Goal: Task Accomplishment & Management: Manage account settings

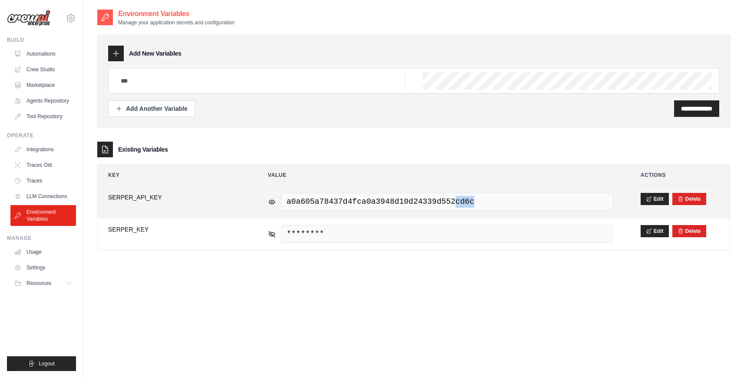
drag, startPoint x: 479, startPoint y: 202, endPoint x: 458, endPoint y: 201, distance: 21.3
click at [458, 201] on span "a0a605a78437d4fca0a3948d10d24339d552cd6c" at bounding box center [447, 202] width 332 height 18
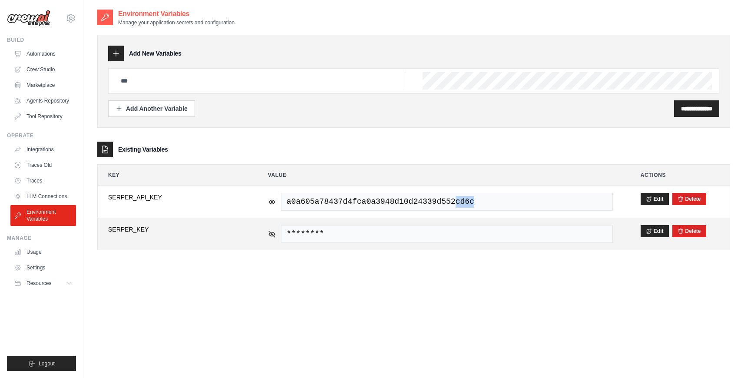
copy span "cd6c"
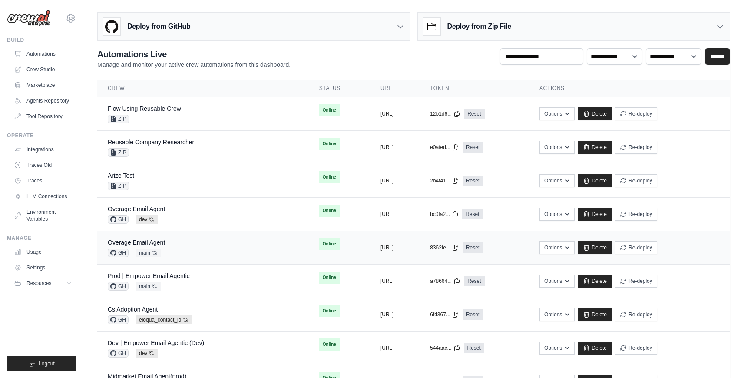
scroll to position [102, 0]
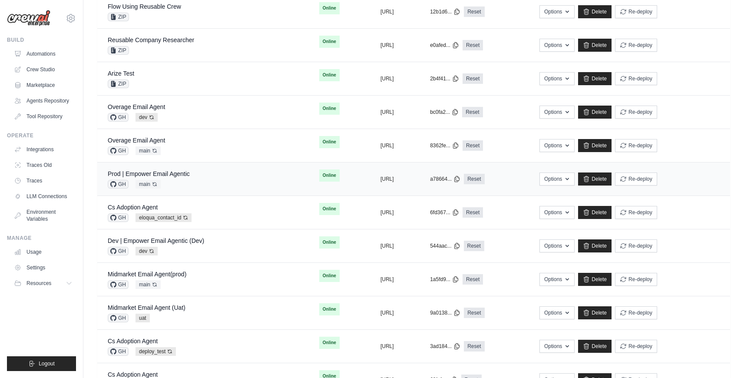
click at [190, 175] on div "Prod | Empower Email Agentic GH main Auto-deploy enabled" at bounding box center [203, 178] width 191 height 19
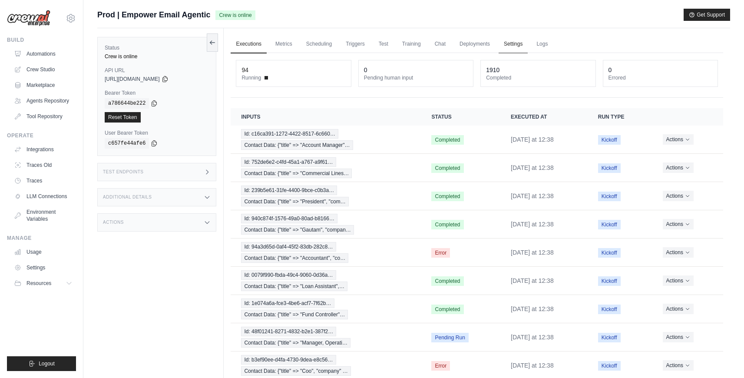
click at [502, 39] on link "Settings" at bounding box center [512, 44] width 29 height 18
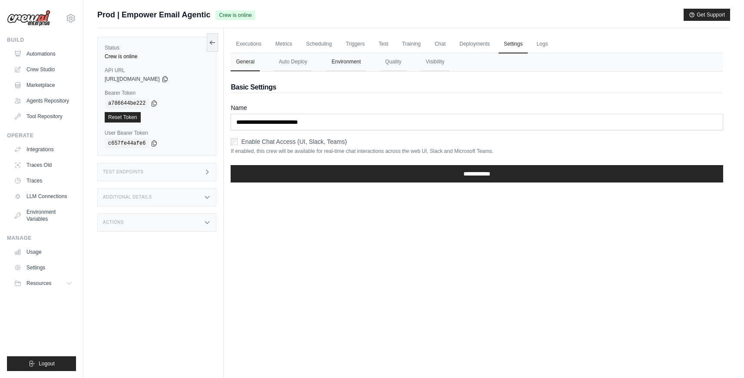
click at [363, 64] on button "Environment" at bounding box center [346, 62] width 40 height 18
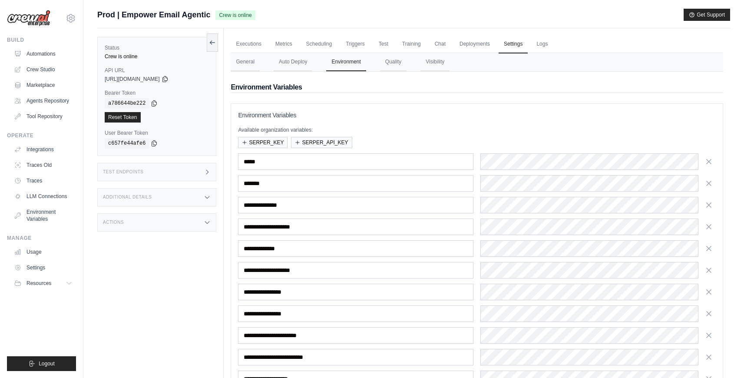
scroll to position [148, 0]
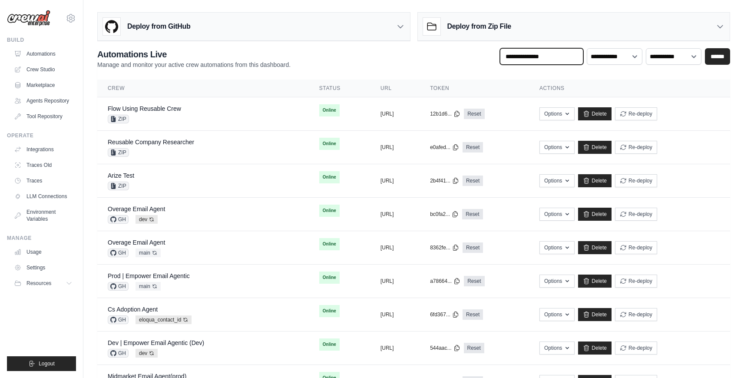
click at [566, 57] on input "text" at bounding box center [541, 56] width 83 height 16
type input "*******"
click at [705, 48] on input "******" at bounding box center [717, 56] width 25 height 16
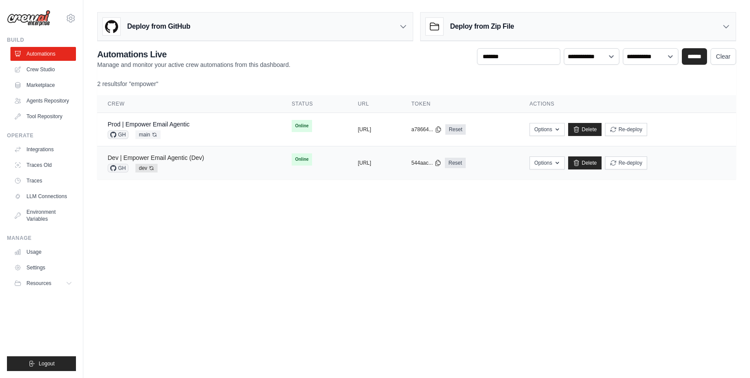
click at [182, 159] on link "Dev | Empower Email Agentic (Dev)" at bounding box center [156, 157] width 96 height 7
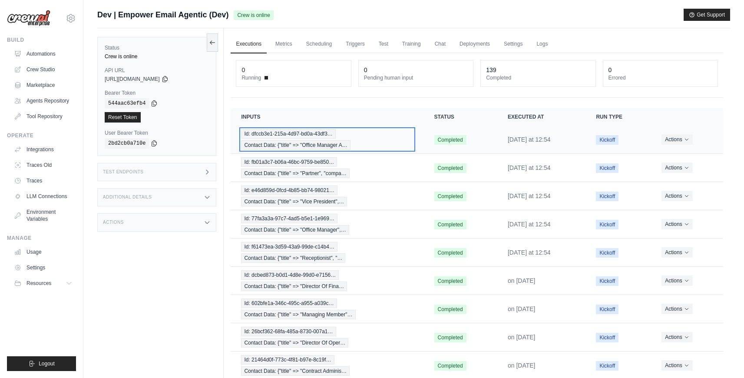
click at [364, 145] on div "Id: dfccb3e1-215a-4d97-bd0a-43df3… Contact Data: {"title" => "Office Manager A…" at bounding box center [327, 139] width 172 height 21
click at [514, 44] on link "Settings" at bounding box center [512, 44] width 29 height 18
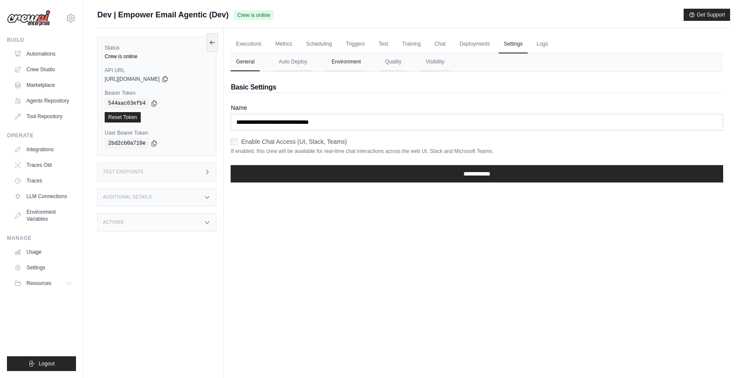
click at [354, 61] on button "Environment" at bounding box center [346, 62] width 40 height 18
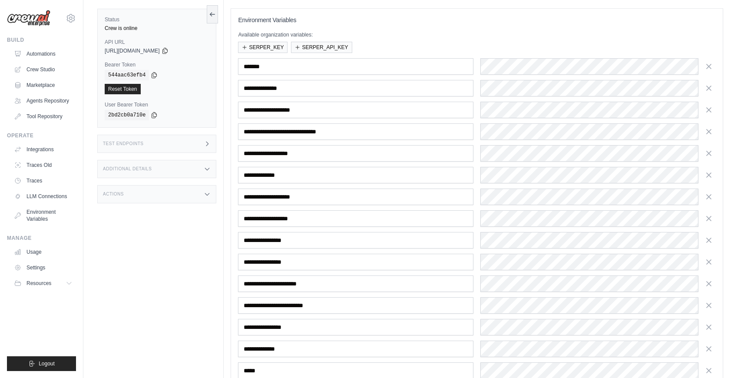
scroll to position [145, 0]
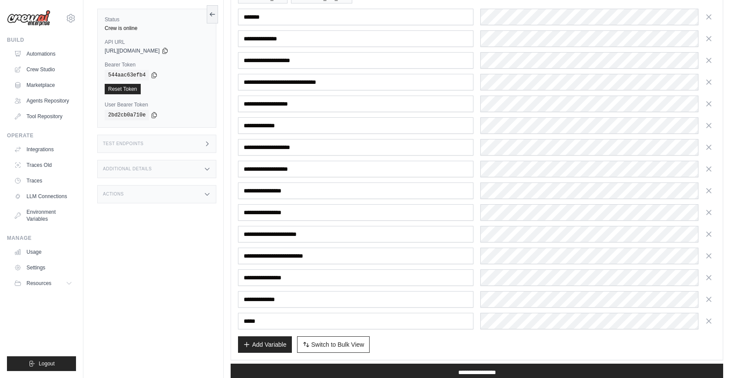
click at [422, 339] on div "Add Variable Switch to Bulk View Switch to Table View" at bounding box center [477, 344] width 478 height 16
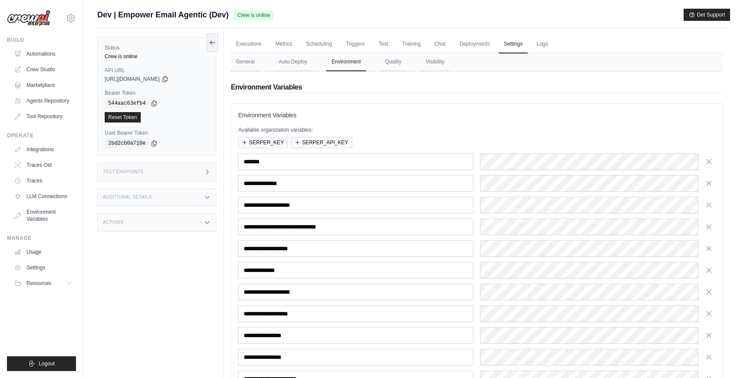
scroll to position [5, 0]
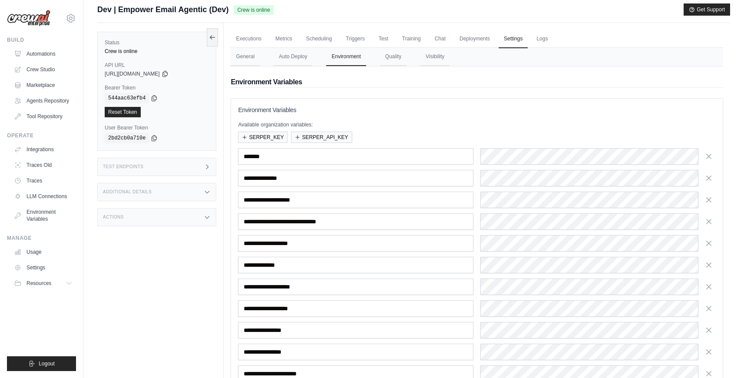
click at [40, 19] on img at bounding box center [28, 18] width 43 height 16
click at [40, 20] on img at bounding box center [28, 18] width 43 height 16
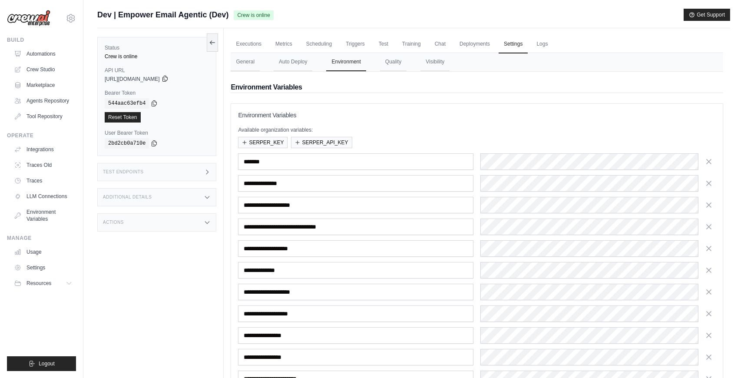
click at [167, 80] on icon at bounding box center [164, 79] width 5 height 6
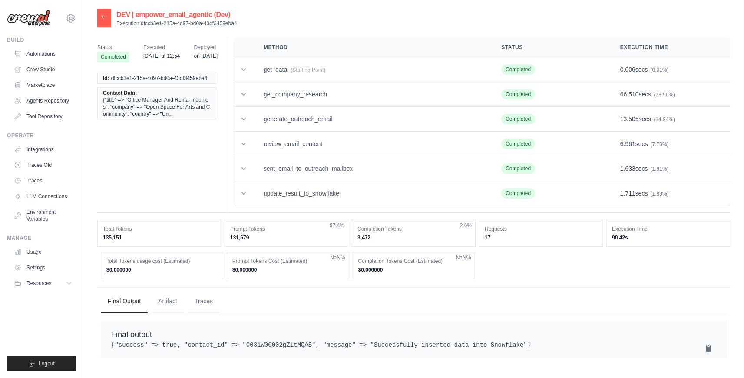
scroll to position [17, 0]
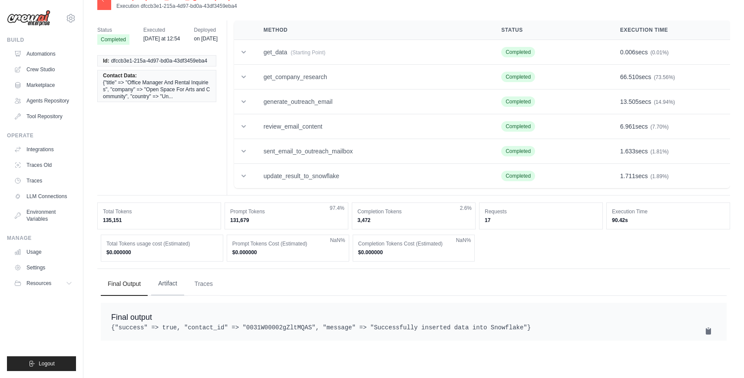
click at [175, 287] on button "Artifact" at bounding box center [167, 283] width 33 height 23
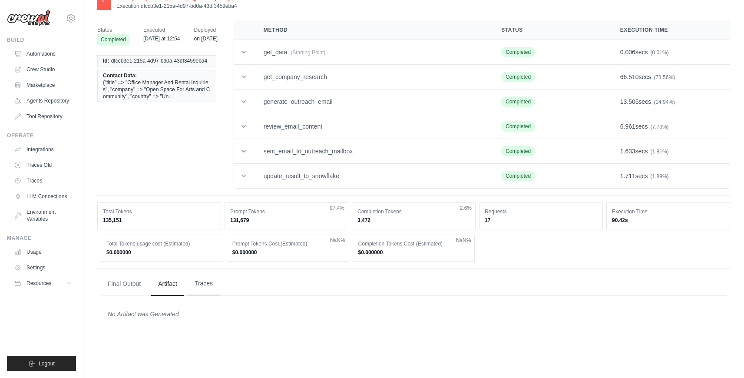
click at [199, 286] on button "Traces" at bounding box center [204, 283] width 32 height 23
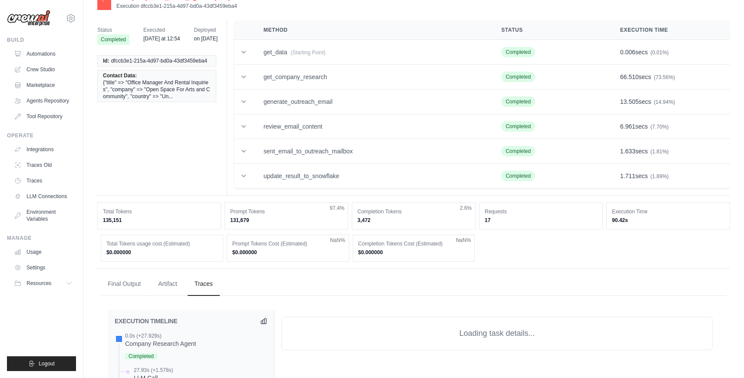
scroll to position [232, 0]
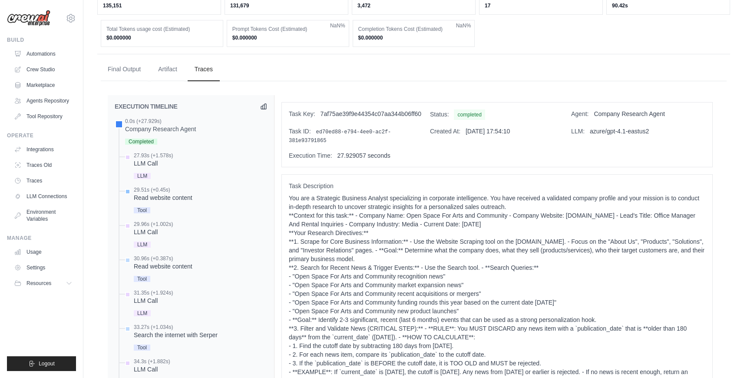
click at [169, 199] on div "Read website content" at bounding box center [163, 197] width 59 height 9
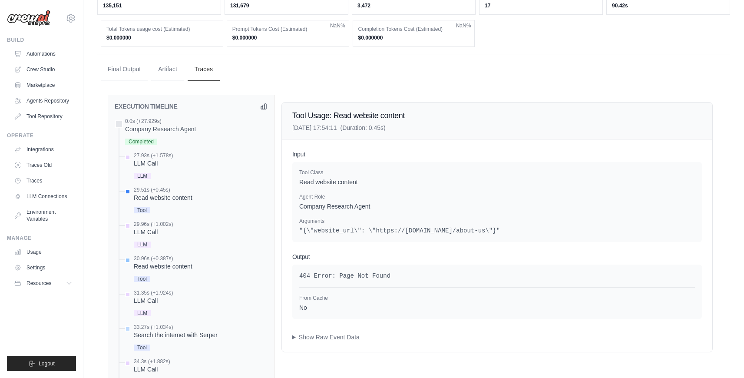
scroll to position [255, 0]
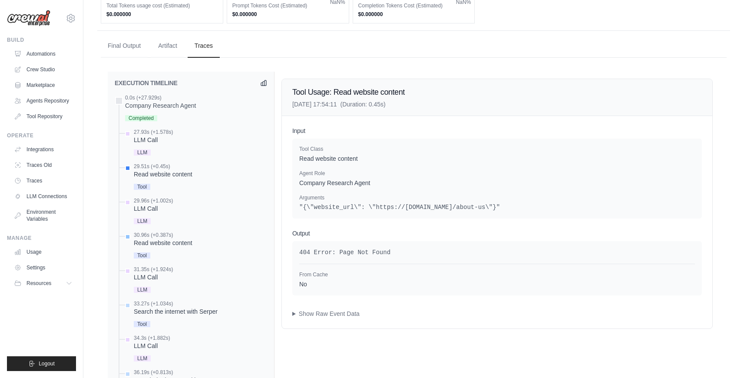
click at [175, 247] on div "30.96s (+0.387s) Read website content Tool" at bounding box center [163, 245] width 59 height 29
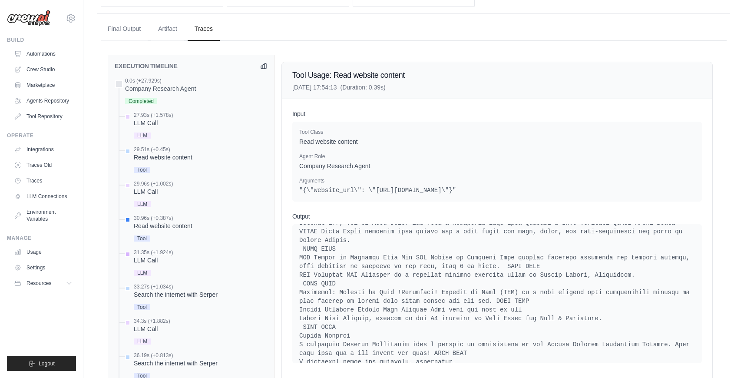
scroll to position [278, 0]
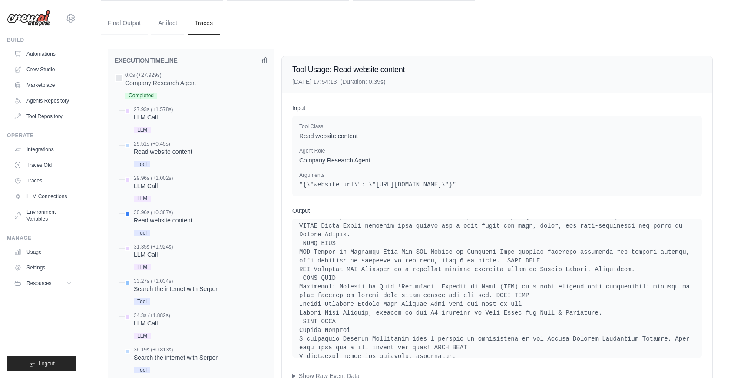
click at [185, 283] on div "33.27s (+1.034s)" at bounding box center [176, 280] width 84 height 7
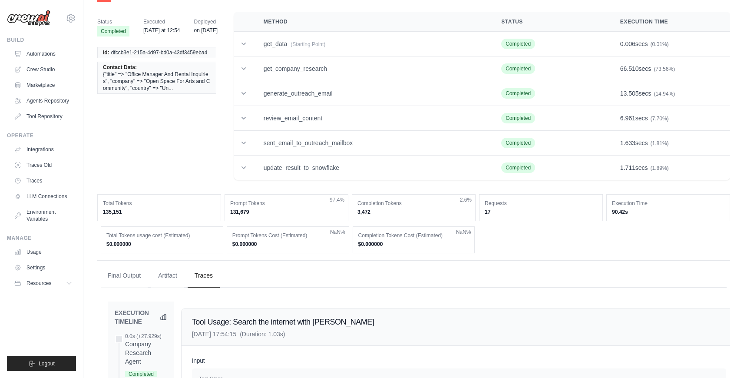
scroll to position [0, 0]
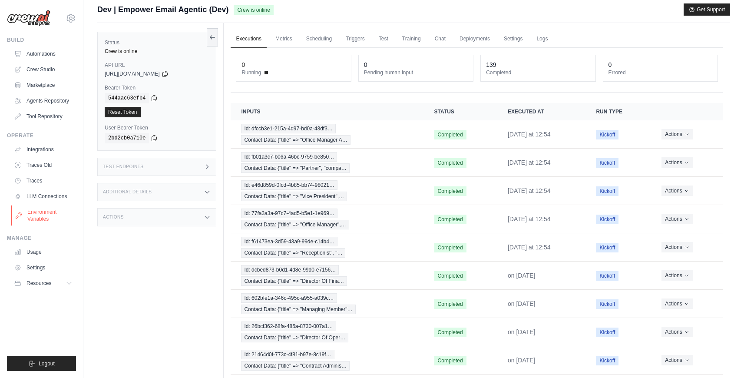
click at [41, 221] on link "Environment Variables" at bounding box center [44, 215] width 66 height 21
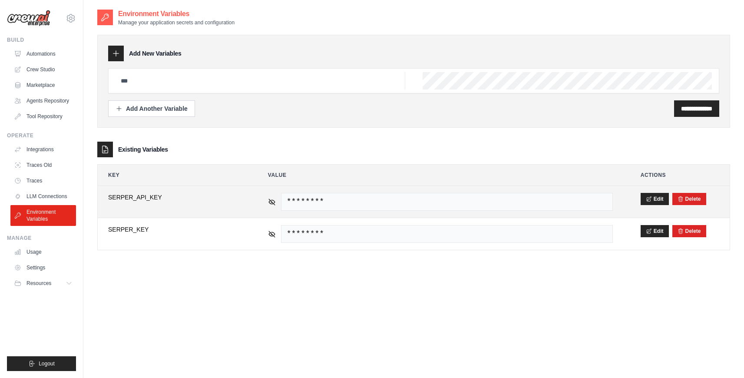
click at [542, 199] on span "********" at bounding box center [447, 202] width 332 height 18
click at [272, 204] on icon at bounding box center [272, 202] width 8 height 8
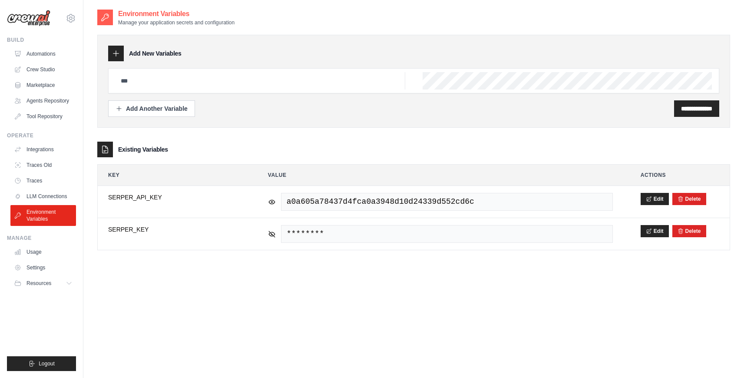
click at [345, 302] on div "**********" at bounding box center [413, 198] width 633 height 378
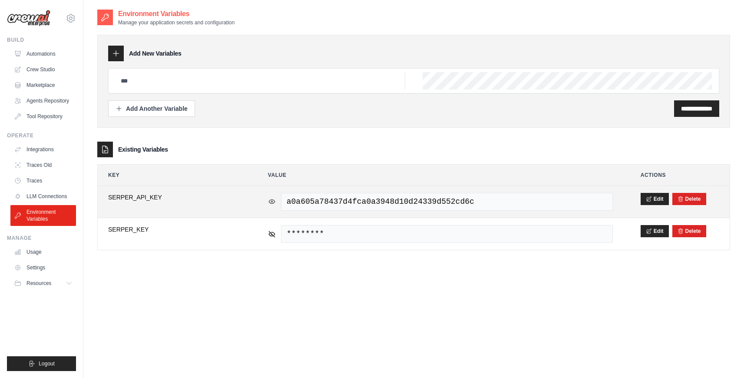
click at [274, 205] on div "a0a605a78437d4fca0a3948d10d24339d552cd6c" at bounding box center [440, 202] width 345 height 18
click at [270, 202] on icon at bounding box center [272, 202] width 8 height 8
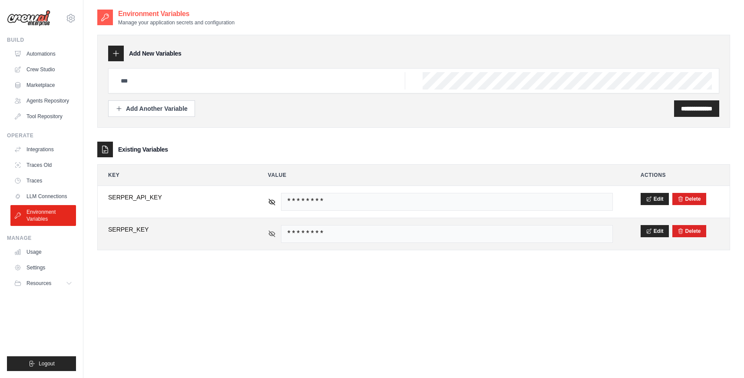
click at [270, 235] on icon at bounding box center [272, 234] width 8 height 8
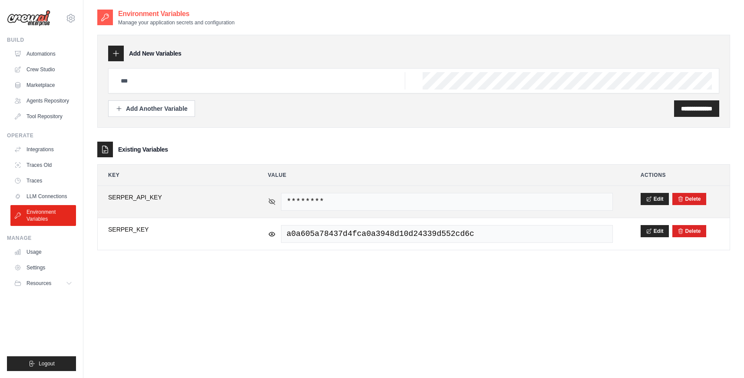
click at [272, 199] on icon at bounding box center [272, 201] width 6 height 4
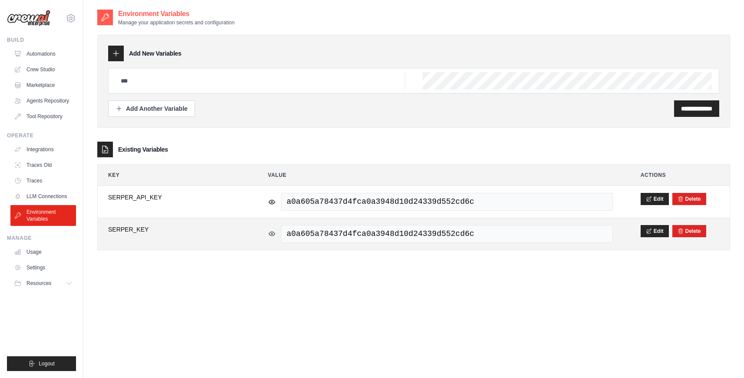
click at [271, 236] on icon at bounding box center [272, 234] width 8 height 8
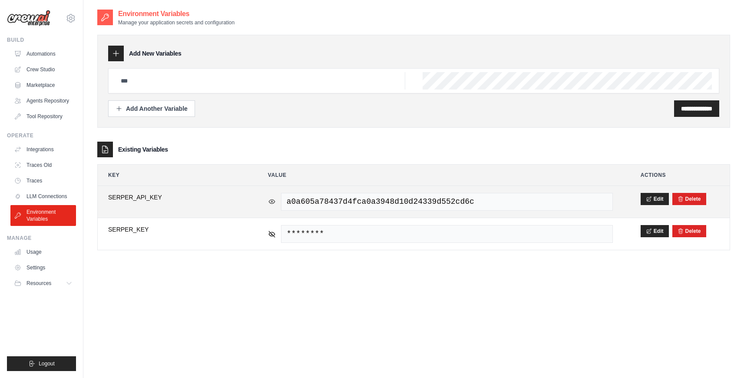
click at [272, 203] on icon at bounding box center [272, 202] width 8 height 8
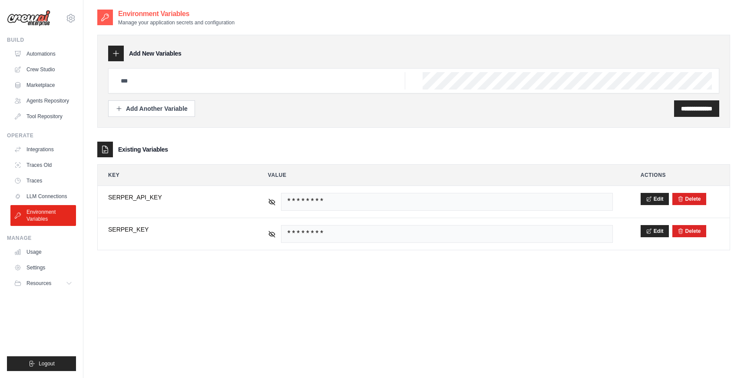
click at [261, 108] on div "**********" at bounding box center [413, 108] width 611 height 16
click at [26, 55] on link "Automations" at bounding box center [44, 54] width 66 height 14
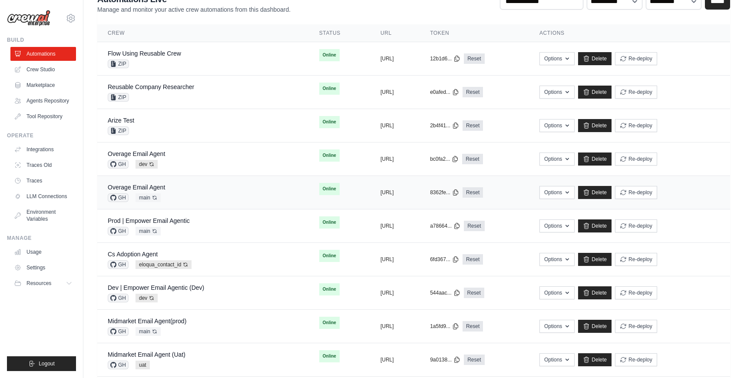
scroll to position [78, 0]
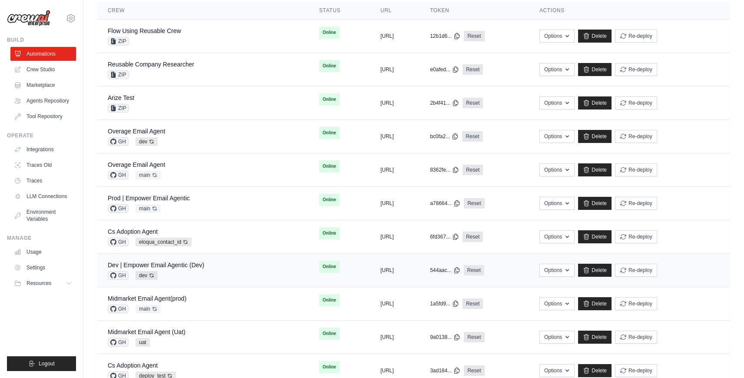
click at [209, 269] on div "Dev | Empower Email Agentic (Dev) GH dev Auto-deploy enabled" at bounding box center [203, 269] width 191 height 19
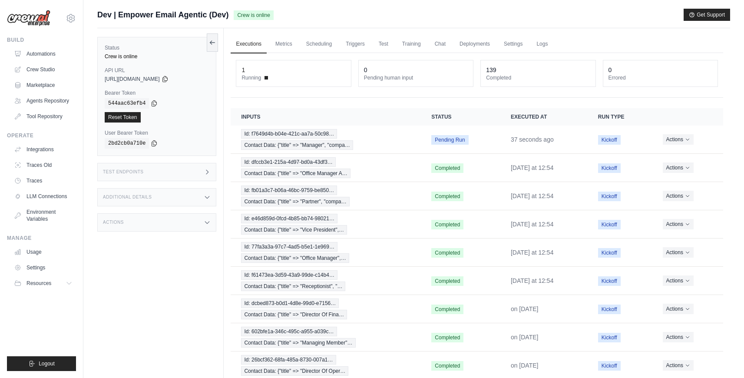
click at [196, 306] on div "Status Crew is online API URL copied https://empower-email-agentic-0ae54a8d-0a9…" at bounding box center [160, 217] width 126 height 378
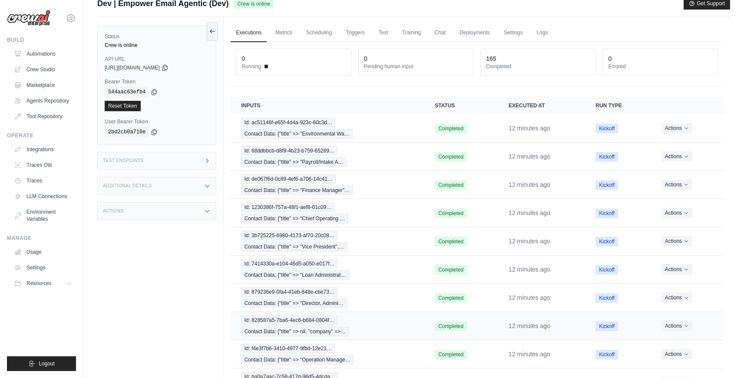
scroll to position [71, 0]
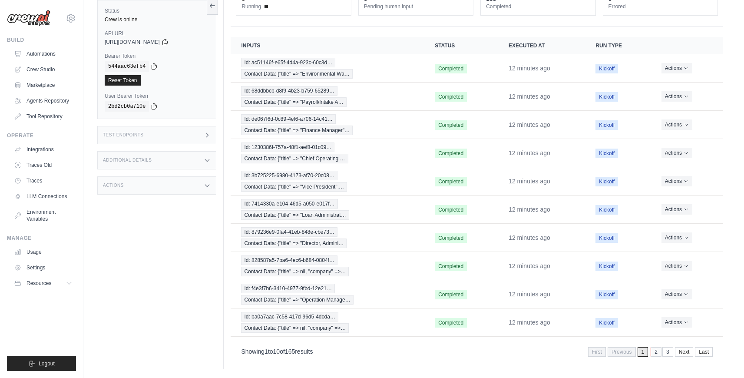
click at [656, 354] on link "2" at bounding box center [655, 352] width 11 height 10
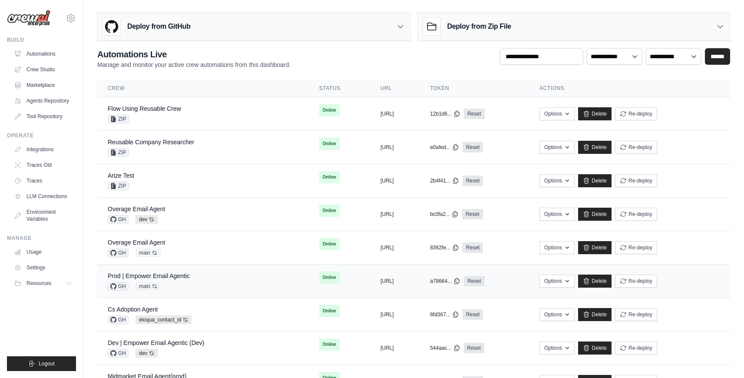
scroll to position [82, 0]
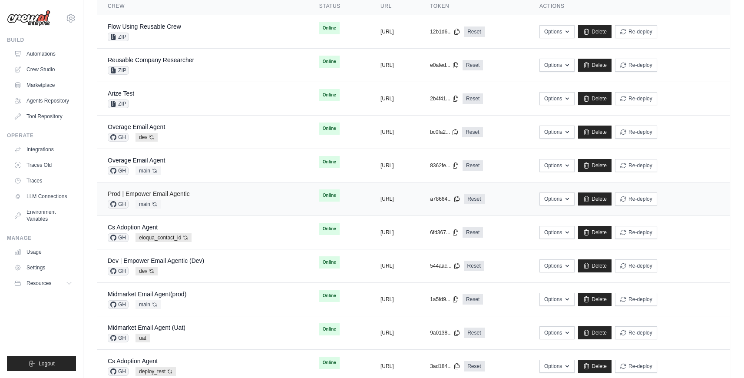
click at [180, 197] on link "Prod | Empower Email Agentic" at bounding box center [149, 193] width 82 height 7
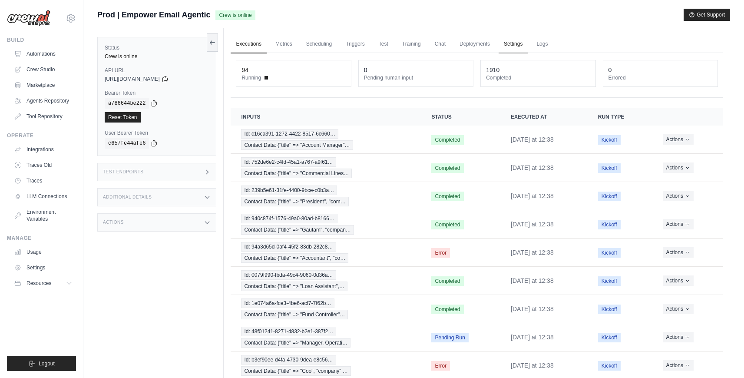
click at [511, 49] on link "Settings" at bounding box center [512, 44] width 29 height 18
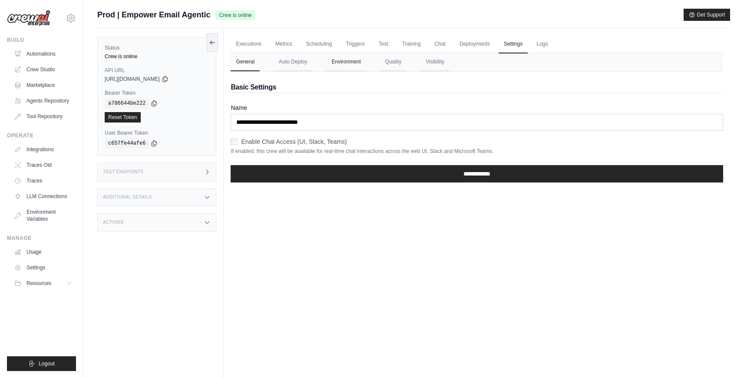
click at [352, 61] on button "Environment" at bounding box center [346, 62] width 40 height 18
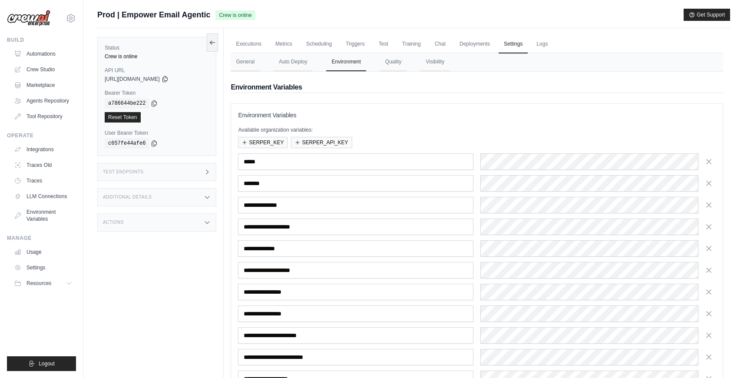
scroll to position [148, 0]
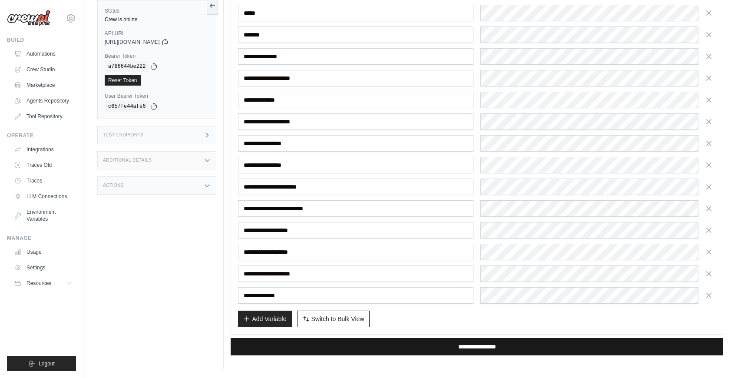
click at [552, 346] on input "**********" at bounding box center [477, 346] width 492 height 17
